Goal: Task Accomplishment & Management: Use online tool/utility

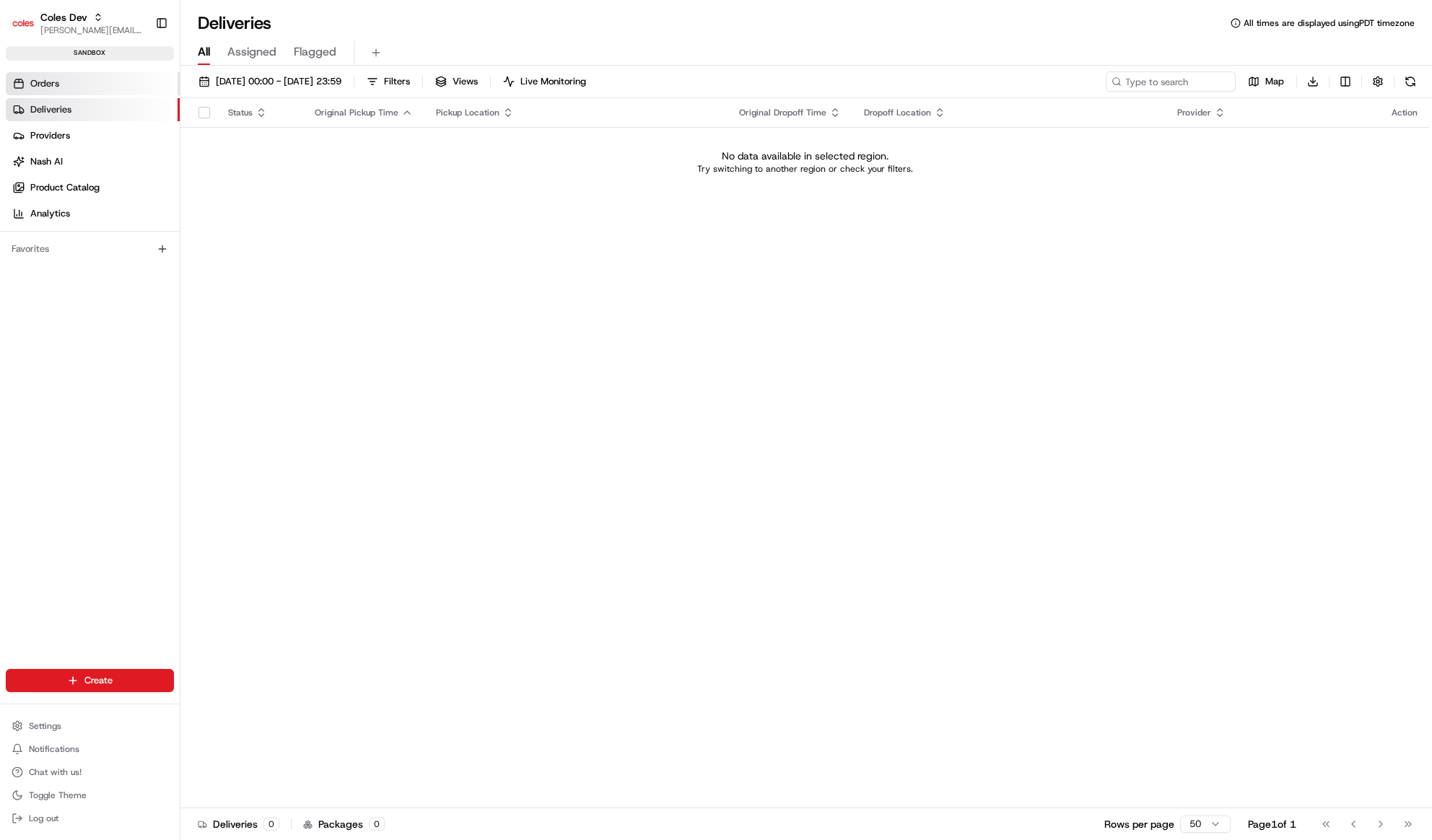
click at [87, 85] on link "Orders" at bounding box center [92, 84] width 174 height 23
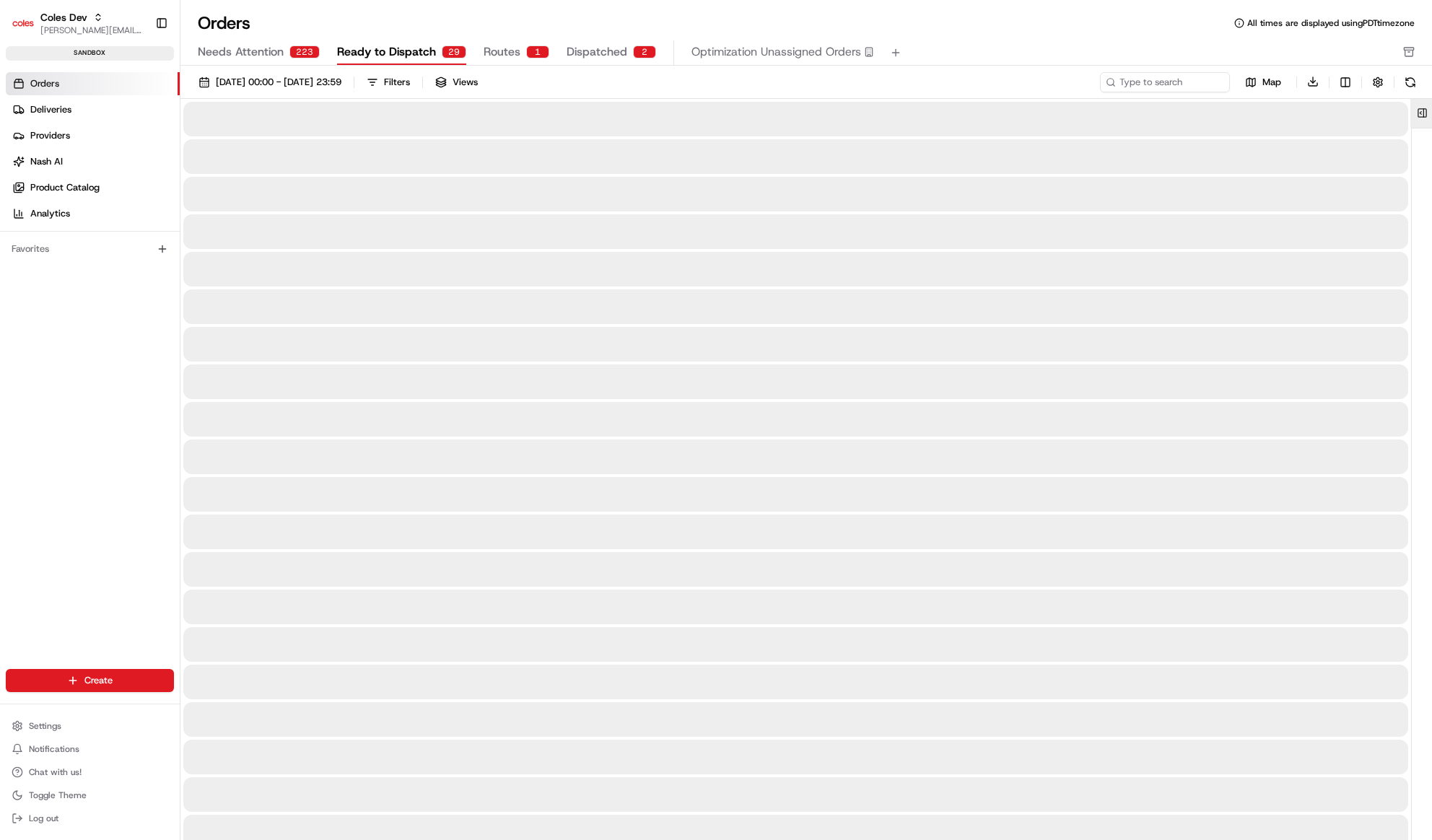
click at [1414, 105] on button at bounding box center [1422, 113] width 24 height 29
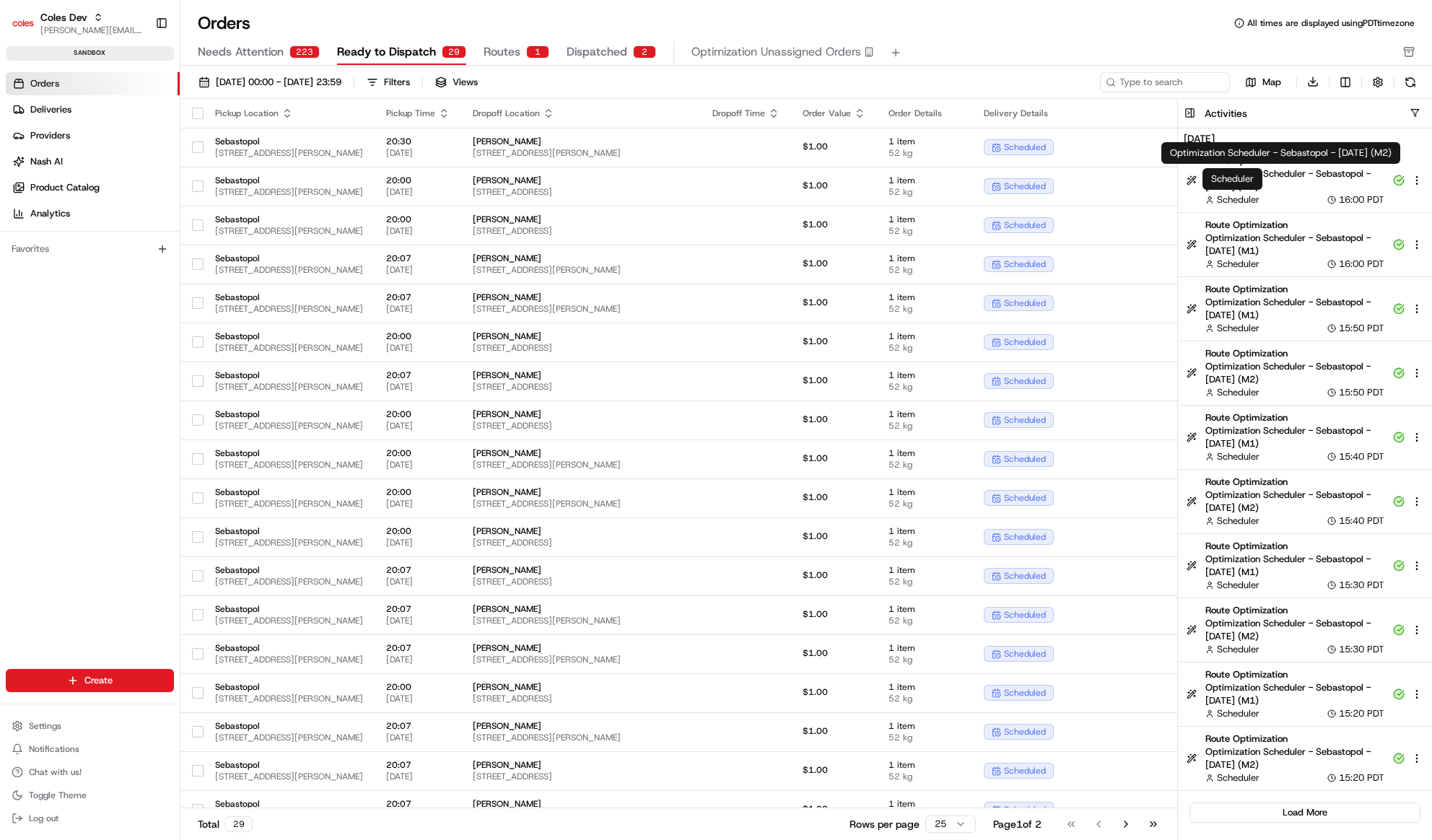
click at [1252, 194] on span "Scheduler" at bounding box center [1238, 200] width 43 height 13
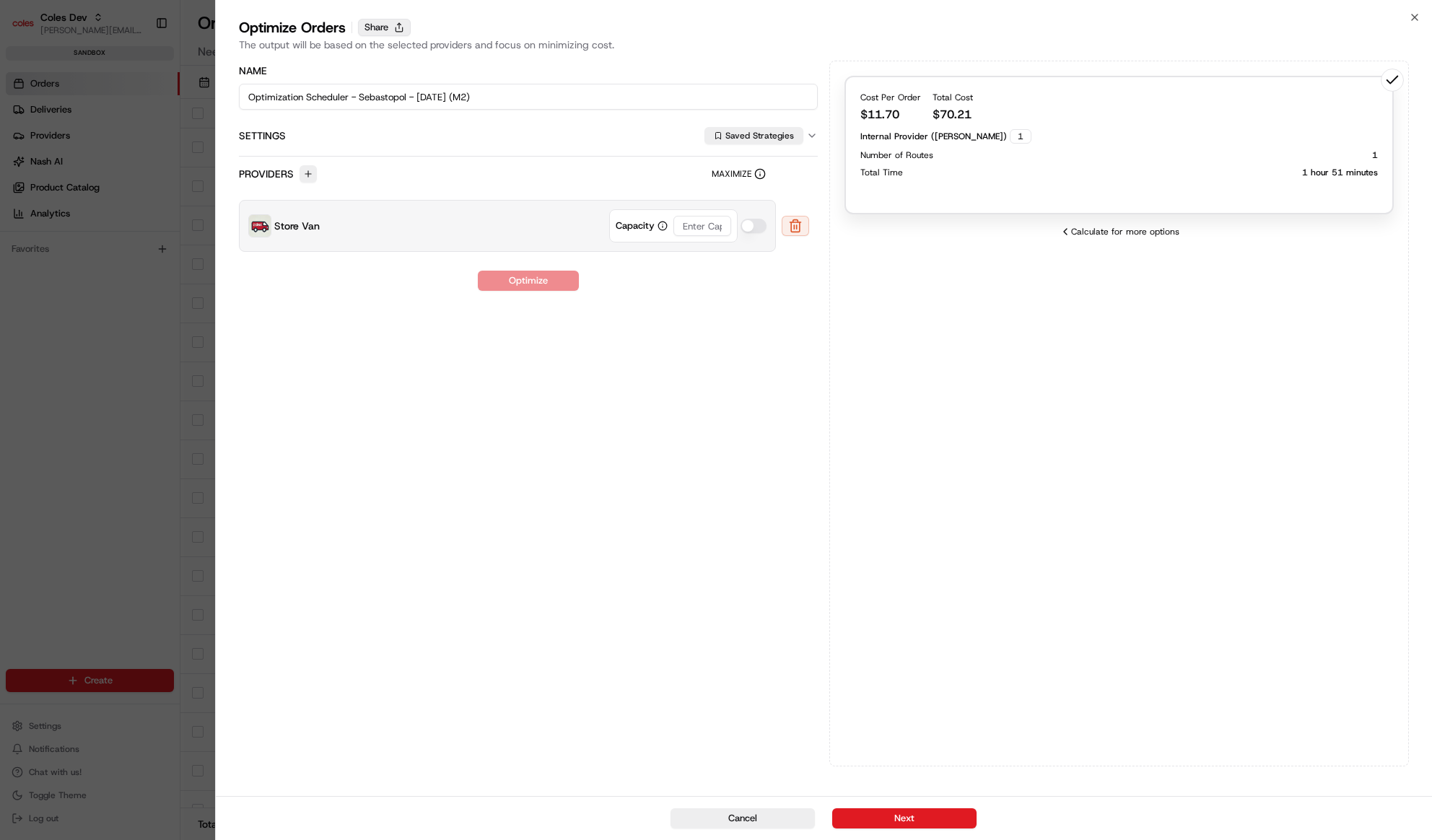
click at [392, 25] on button "Share" at bounding box center [385, 27] width 53 height 17
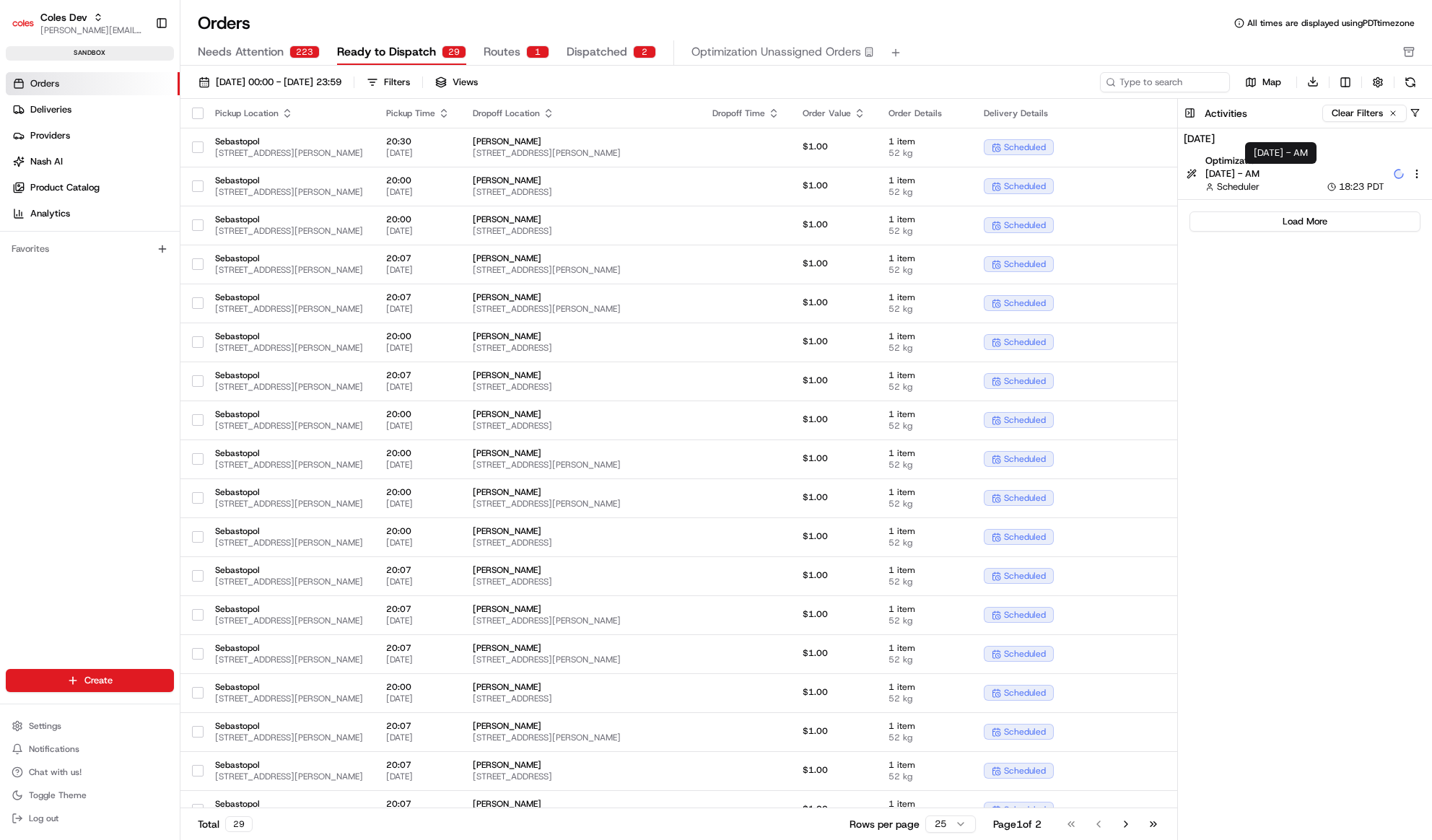
click at [1292, 170] on span "10/04/2025 - AM" at bounding box center [1294, 174] width 179 height 13
